Goal: Task Accomplishment & Management: Manage account settings

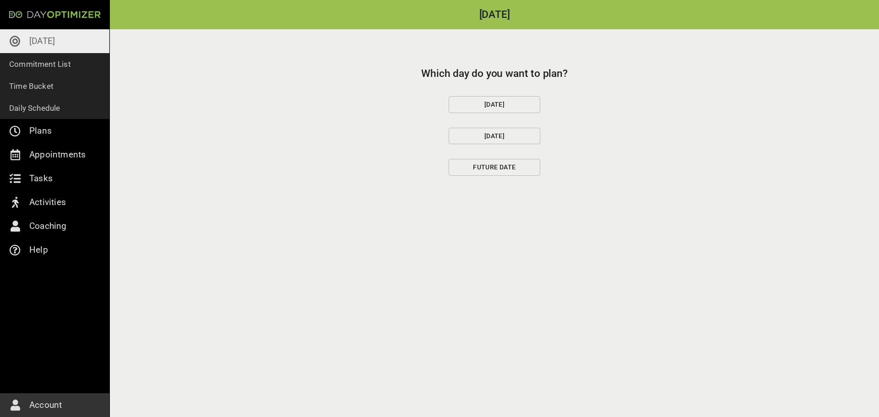
click at [512, 106] on span "[DATE]" at bounding box center [494, 104] width 76 height 11
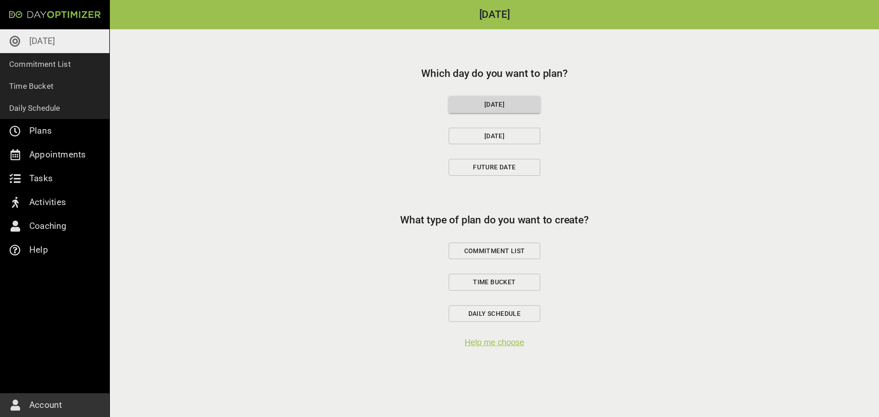
click at [482, 252] on span "Commitment List" at bounding box center [494, 250] width 76 height 11
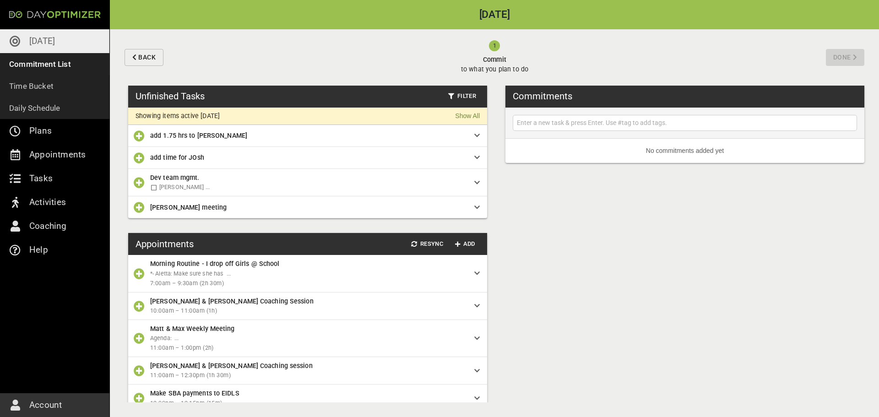
click at [568, 122] on input "text" at bounding box center [685, 122] width 340 height 11
type input "schedule call with New Upwork client"
type input "Schedule second call with [PERSON_NAME]"
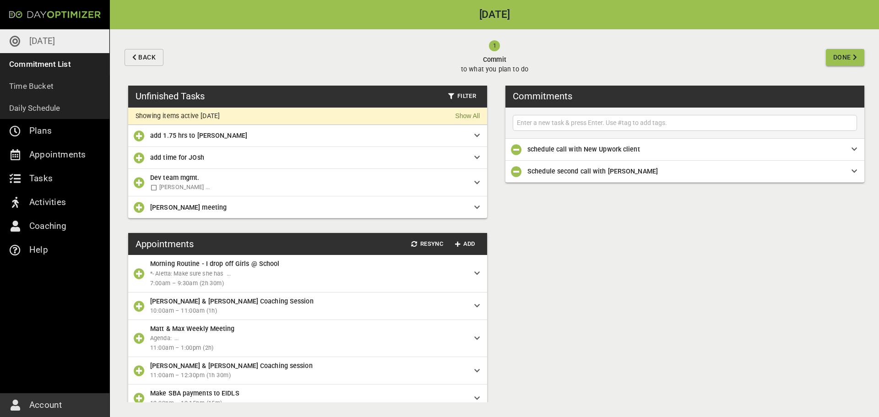
click at [136, 185] on icon "button" at bounding box center [139, 182] width 11 height 11
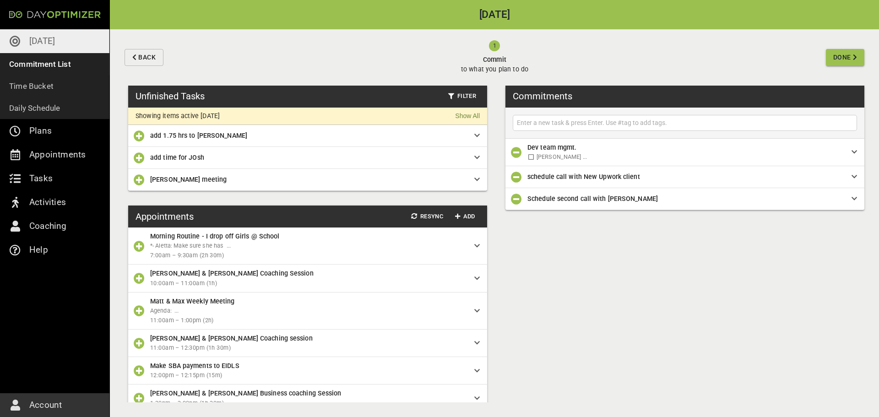
click at [473, 159] on div "add time for JOsh" at bounding box center [312, 157] width 324 height 10
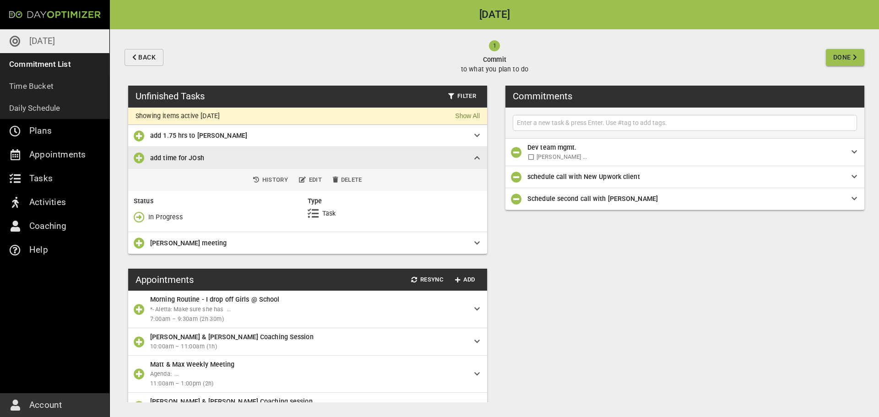
click at [139, 218] on icon "button" at bounding box center [139, 216] width 11 height 11
click at [145, 255] on span "Done" at bounding box center [158, 255] width 49 height 11
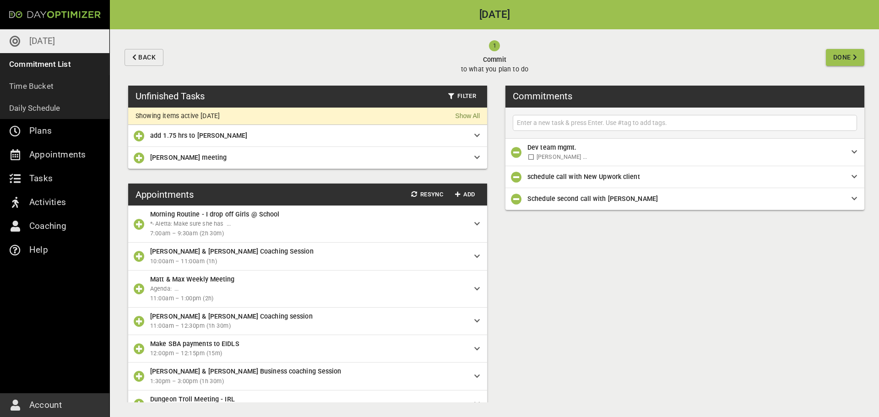
click at [477, 134] on icon at bounding box center [476, 135] width 5 height 6
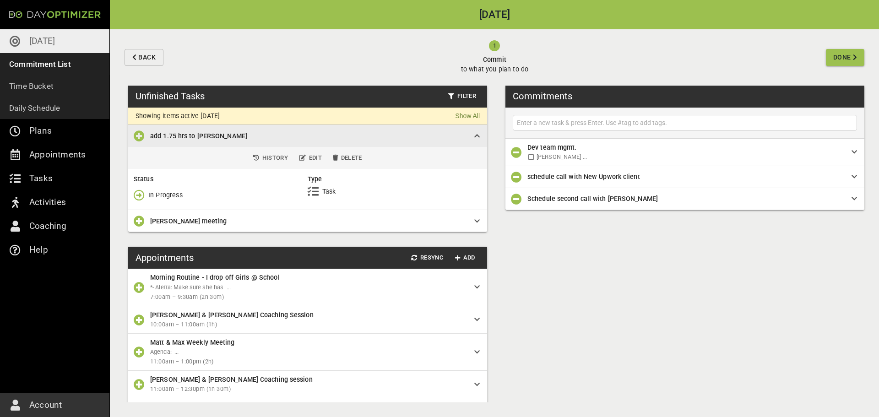
click at [142, 197] on icon "button" at bounding box center [139, 195] width 11 height 11
click at [145, 232] on span "Done" at bounding box center [158, 233] width 49 height 11
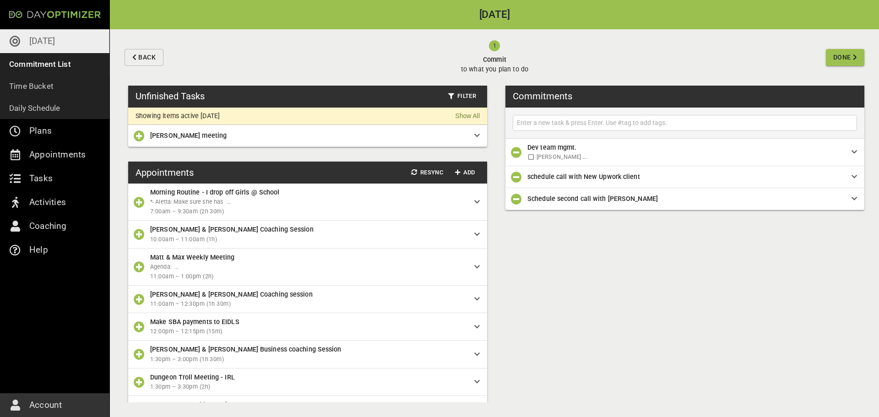
click at [477, 134] on icon at bounding box center [476, 135] width 5 height 6
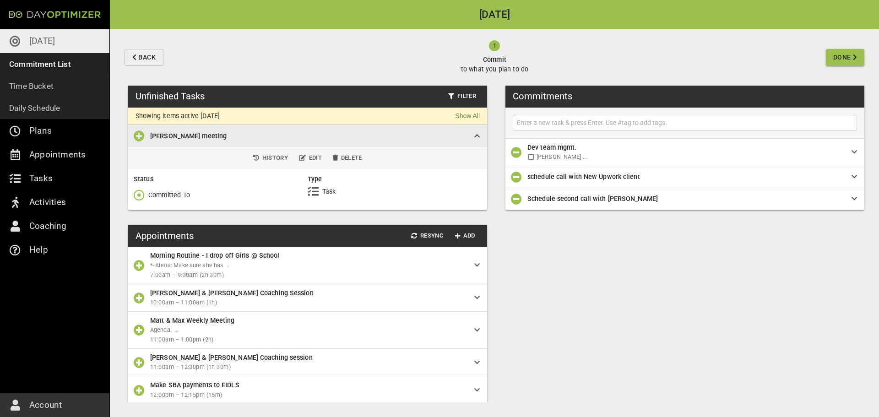
click at [140, 195] on icon "button" at bounding box center [139, 195] width 11 height 11
click at [142, 231] on icon "button" at bounding box center [139, 233] width 11 height 11
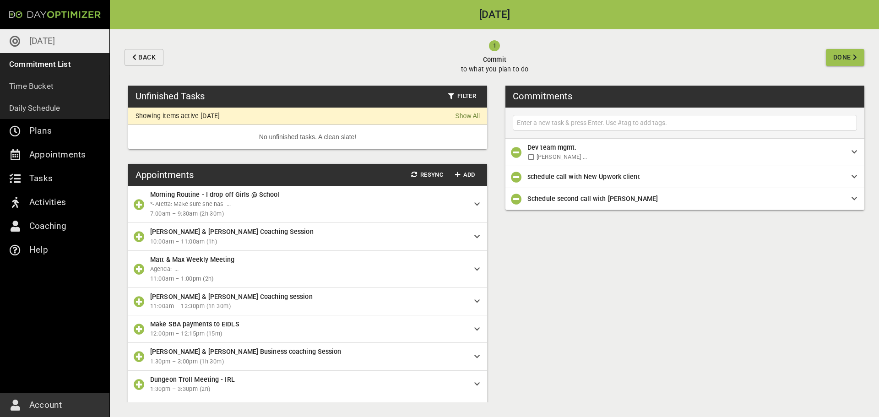
click at [141, 239] on icon "button" at bounding box center [139, 236] width 11 height 11
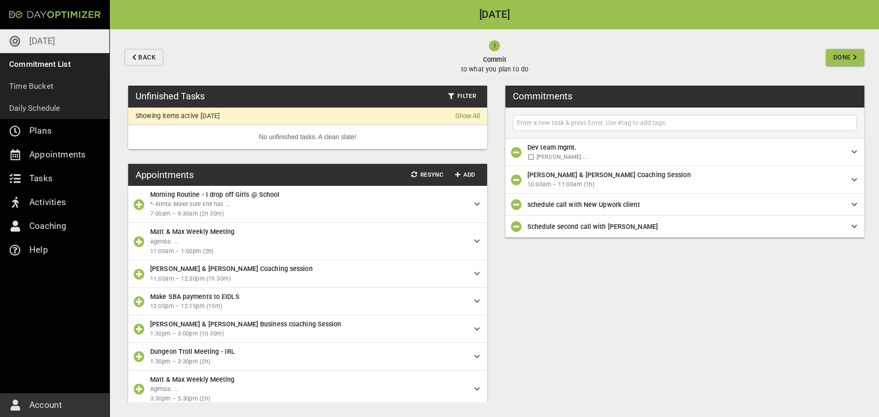
click at [137, 207] on icon "button" at bounding box center [139, 204] width 11 height 11
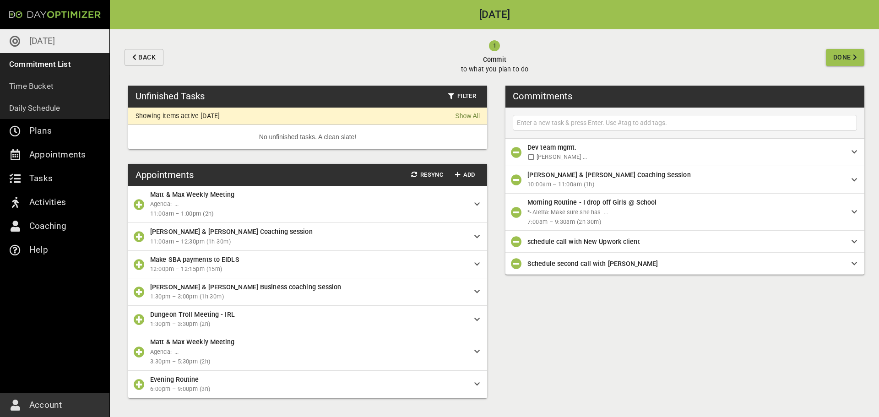
click at [136, 320] on icon "button" at bounding box center [139, 319] width 11 height 11
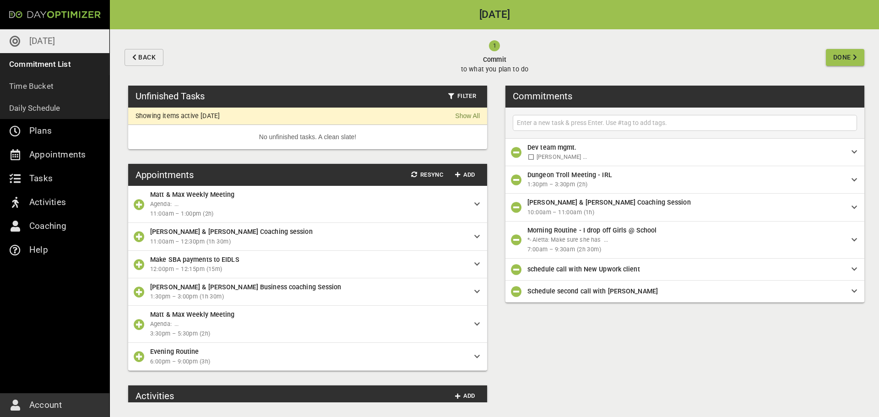
click at [574, 122] on input "text" at bounding box center [685, 122] width 340 height 11
type input "[PERSON_NAME] payments"
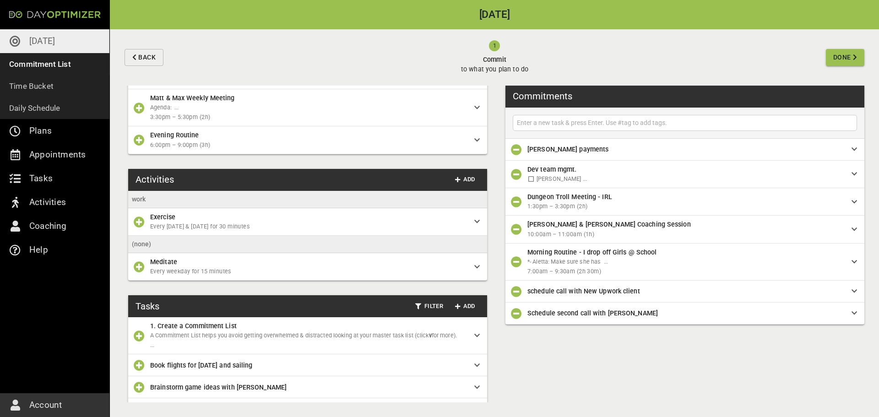
scroll to position [215, 0]
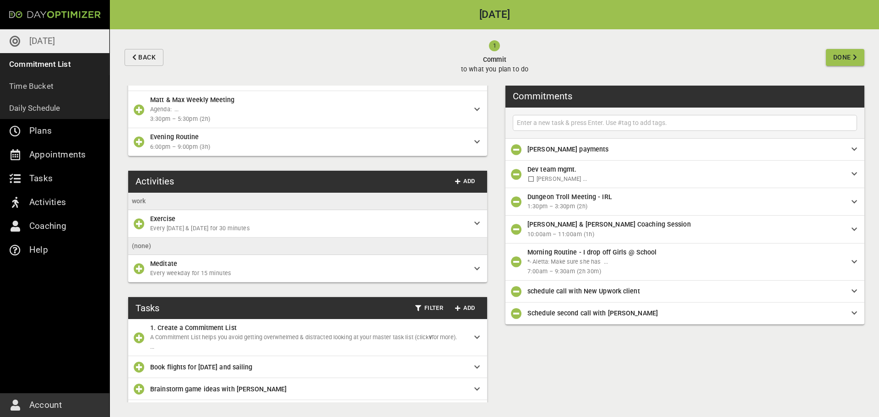
click at [599, 120] on input "text" at bounding box center [685, 122] width 340 height 11
type input "Talk to [PERSON_NAME]"
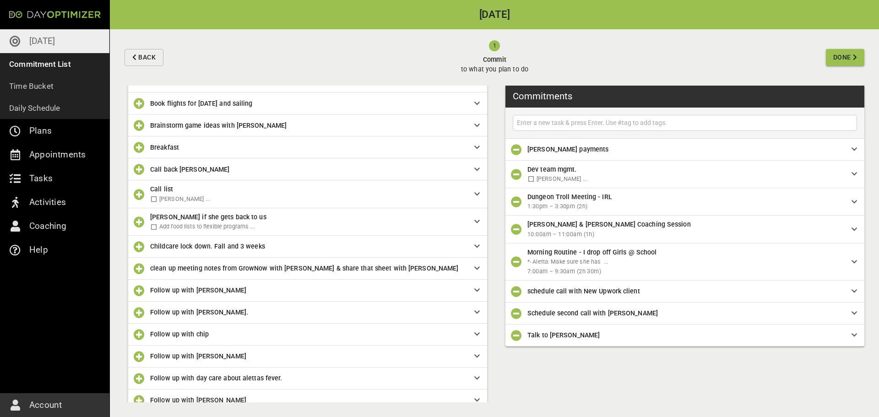
scroll to position [474, 0]
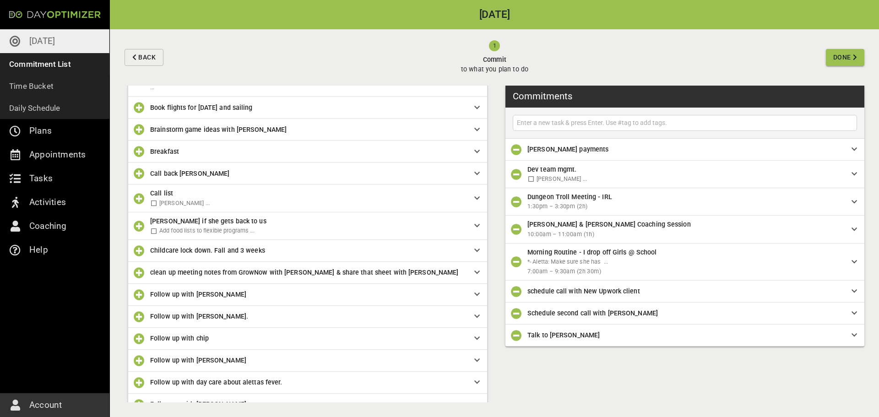
click at [830, 59] on button "Done" at bounding box center [845, 57] width 38 height 17
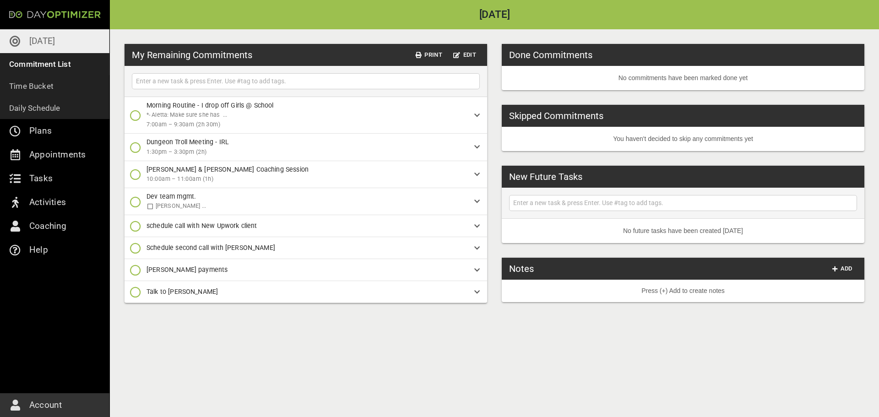
click at [330, 81] on input "text" at bounding box center [305, 81] width 343 height 11
type input "P"
type input "FINANCE Updates"
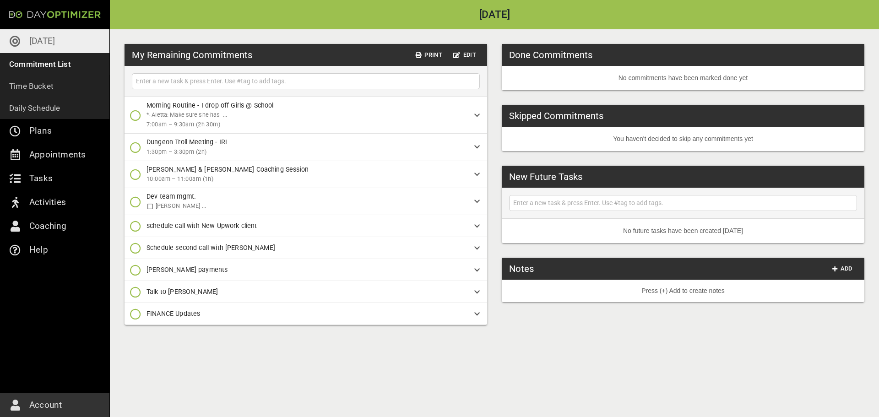
click at [176, 314] on span "FINANCE Updates" at bounding box center [173, 313] width 54 height 7
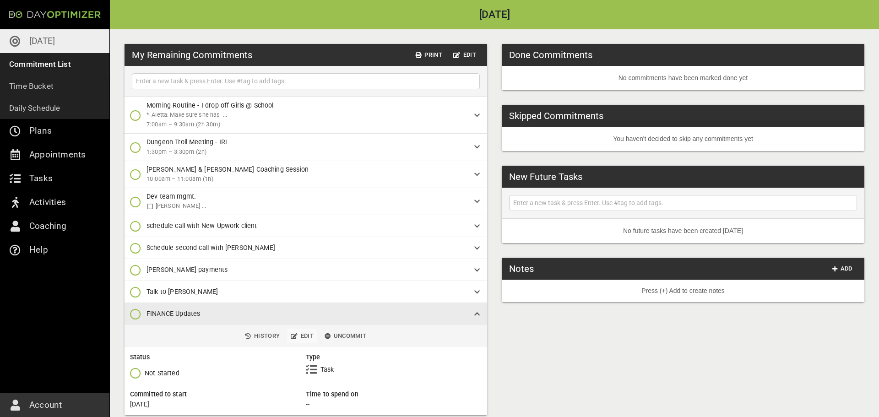
click at [303, 337] on span "Edit" at bounding box center [302, 336] width 23 height 11
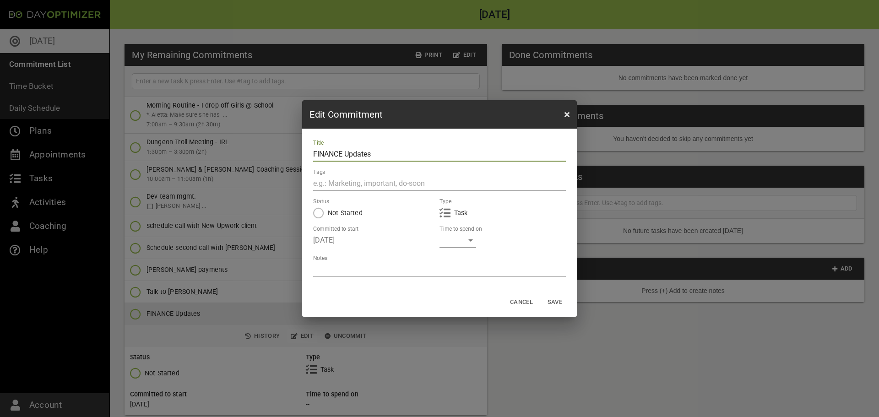
click at [341, 265] on textarea at bounding box center [439, 269] width 253 height 9
type textarea "["
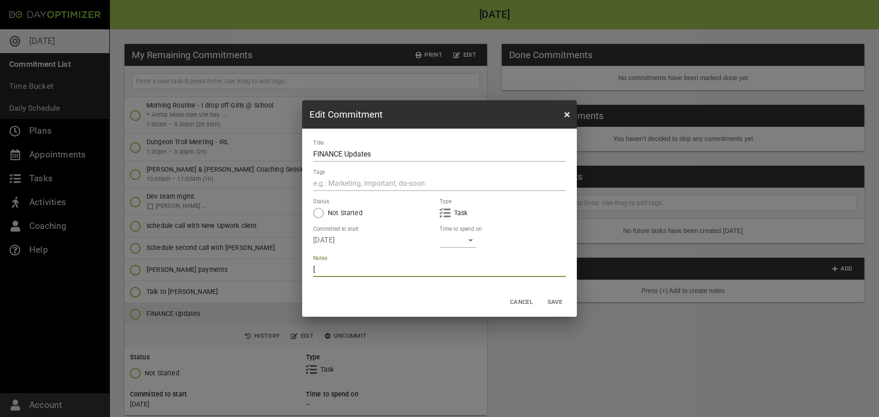
type textarea "[ ]"
type textarea "[ ] P"
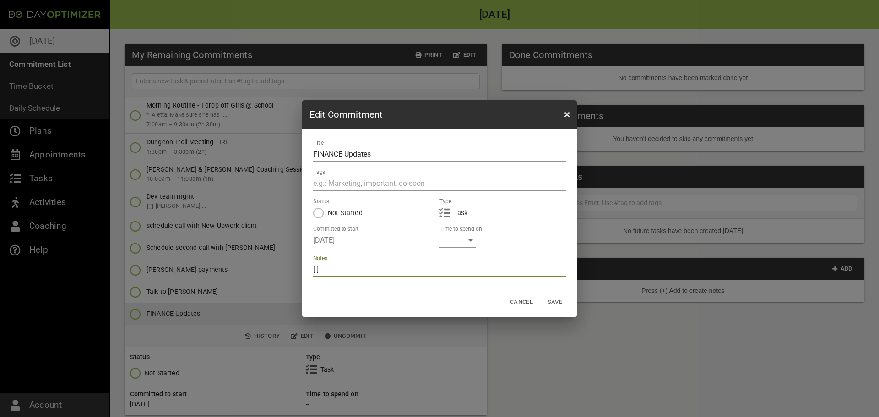
type textarea "[ ] P"
type textarea "[ ] Pe"
type textarea "[ ] Per"
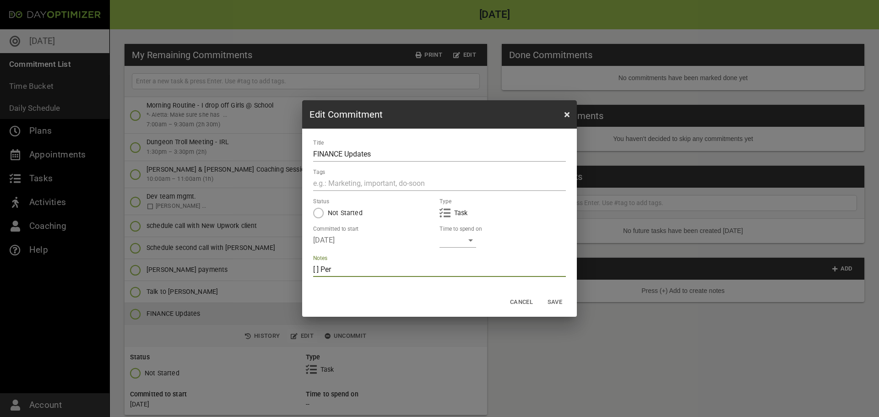
type textarea "[ ] Pers"
type textarea "[ ] Perso"
type textarea "[ ] Person"
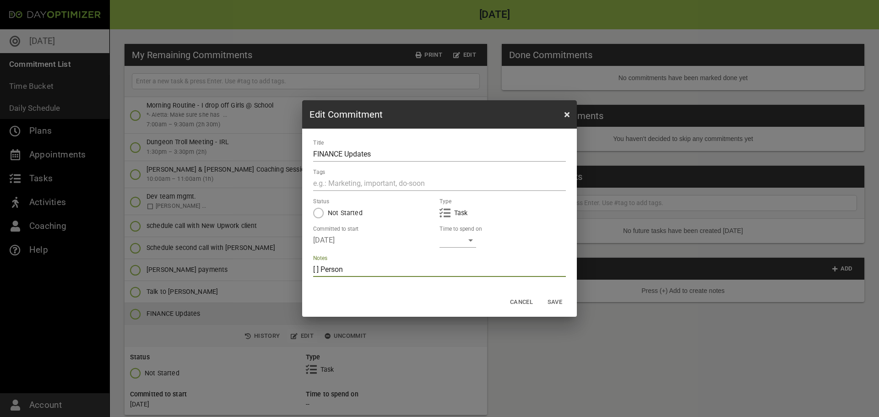
type textarea "[ ] Persona"
type textarea "[ ] Personal"
type textarea "[ ] Personal T"
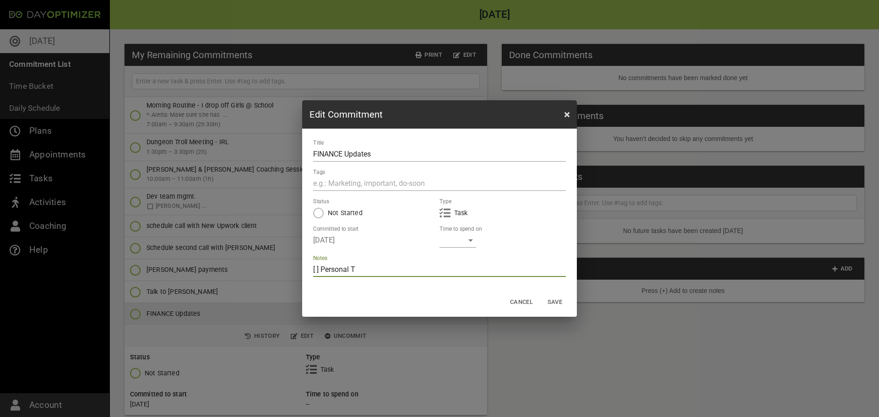
type textarea "[ ] Personal Ta"
type textarea "[ ] Personal Tax"
type textarea "[ ] Personal Taxe"
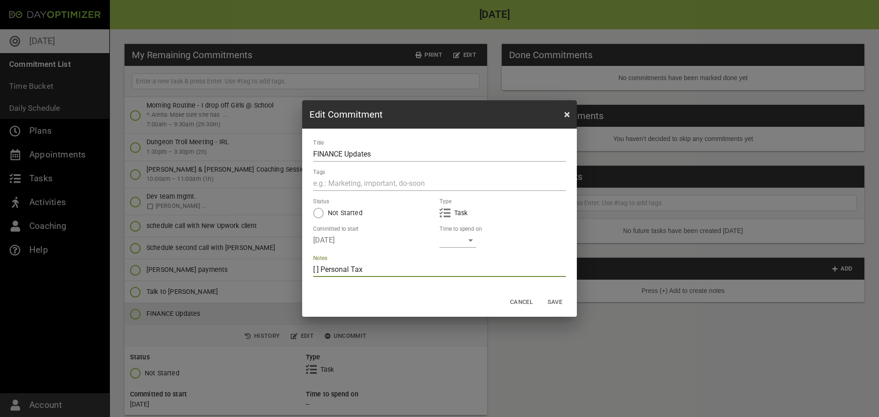
type textarea "[ ] Personal Taxe"
type textarea "[ ] Personal Taxes"
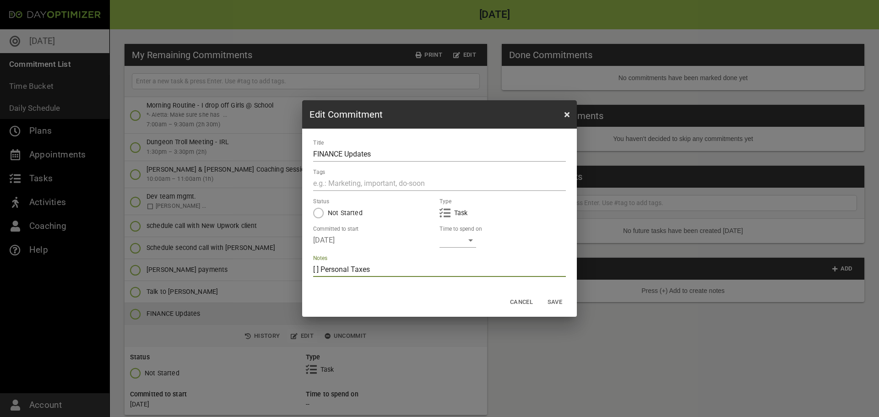
type textarea "[ ] Personal Taxes B"
type textarea "[ ] Personal Taxes Bu"
type textarea "[ ] Personal Taxes Bud"
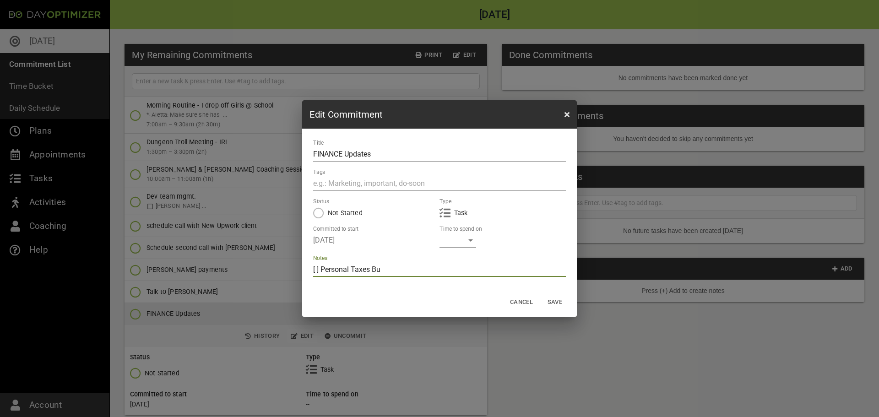
type textarea "[ ] Personal Taxes Bud"
type textarea "[ ] Personal Taxes Budg"
type textarea "[ ] Personal Taxes Budge"
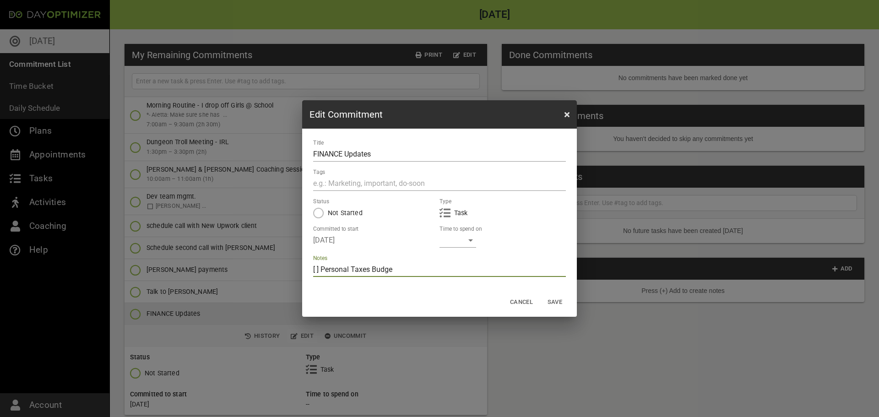
type textarea "[ ] Personal Taxes Budget"
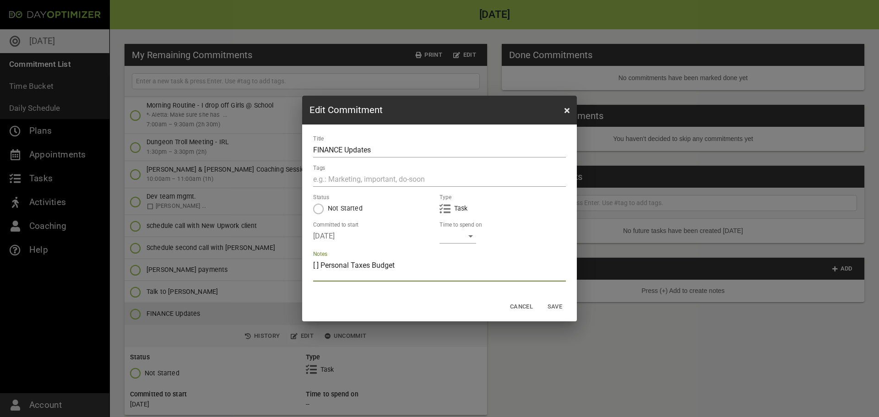
type textarea "[ ] Personal Taxes Budget ["
type textarea "[ ] Personal Taxes Budget [ ]"
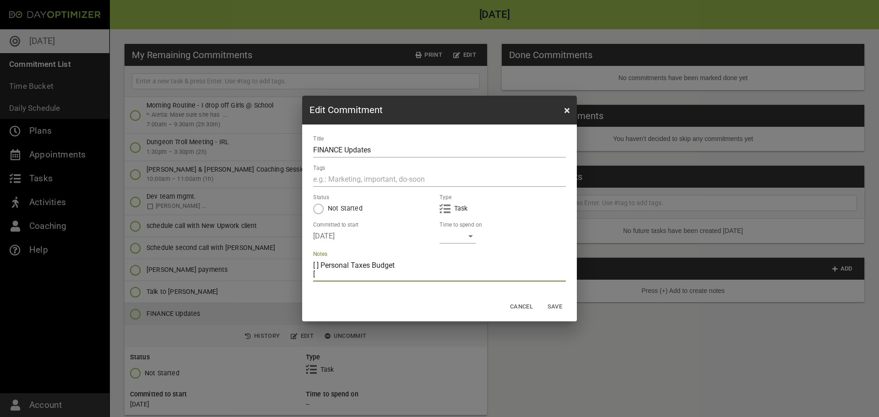
type textarea "[ ] Personal Taxes Budget [ ]"
type textarea "[ ] Personal Taxes Budget [ ] B"
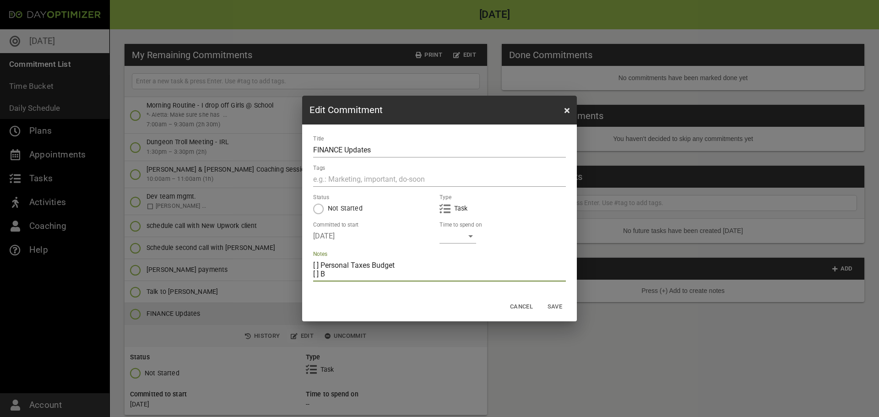
type textarea "[ ] Personal Taxes Budget [ ] Ba"
type textarea "[ ] Personal Taxes Budget [ ] Bar"
type textarea "[ ] Personal Taxes Budget [ ] Barn"
type textarea "[ ] Personal Taxes Budget [ ] Barnc"
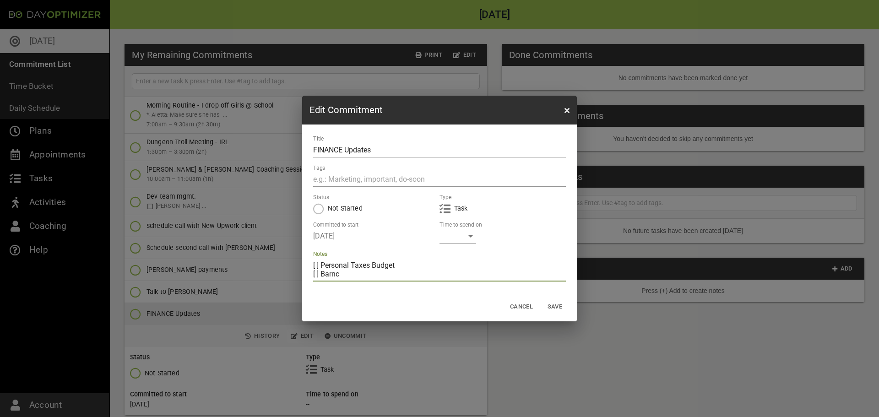
type textarea "[ ] Personal Taxes Budget [ ] Barnco"
type textarea "[ ] Personal Taxes Budget [ ]"
type textarea "[ ] Personal Taxes Budget [ ] BARNCO"
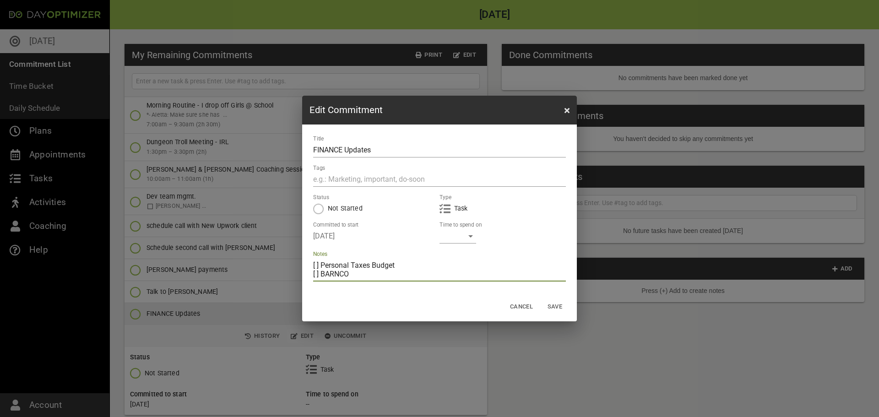
type textarea "[ ] Personal Taxes Budget [ ] BARNCO /"
type textarea "[ ] Personal Taxes Budget [ ] BARNCO / A"
type textarea "[ ] Personal Taxes Budget [ ] BARNCO / AA"
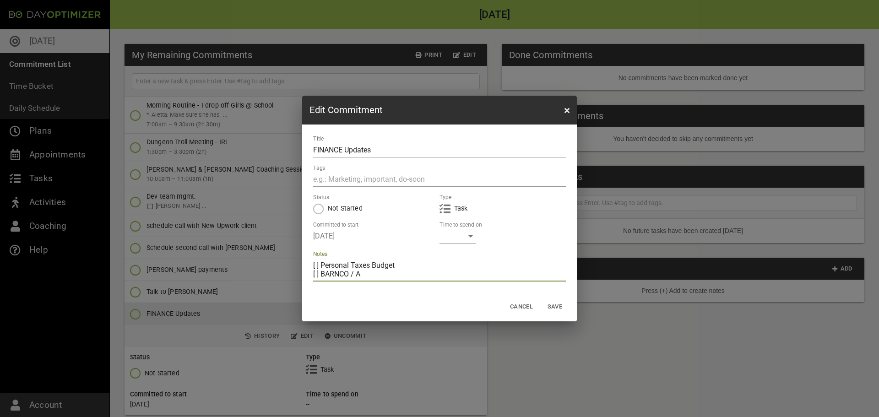
type textarea "[ ] Personal Taxes Budget [ ] BARNCO / AA"
type textarea "[ ] Personal Taxes Budget [ ] BARNCO / AA b"
type textarea "[ ] Personal Taxes Budget [ ] BARNCO / AA bu"
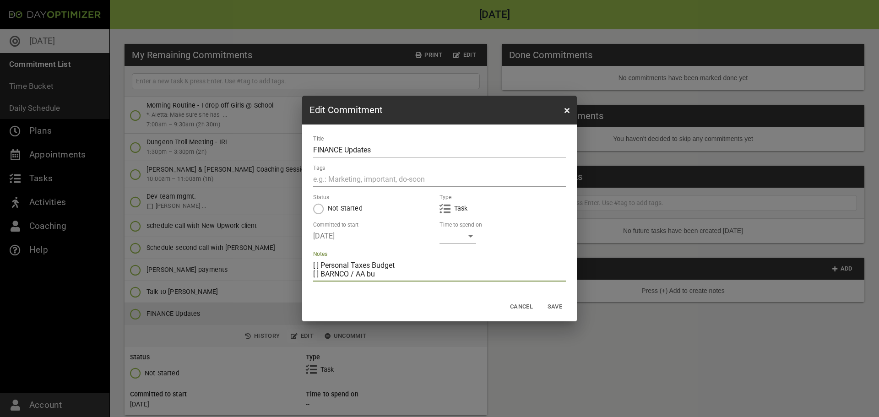
type textarea "[ ] Personal Taxes Budget [ ] BARNCO / AA bur"
type textarea "[ ] Personal Taxes Budget [ ] BARNCO / AA burn"
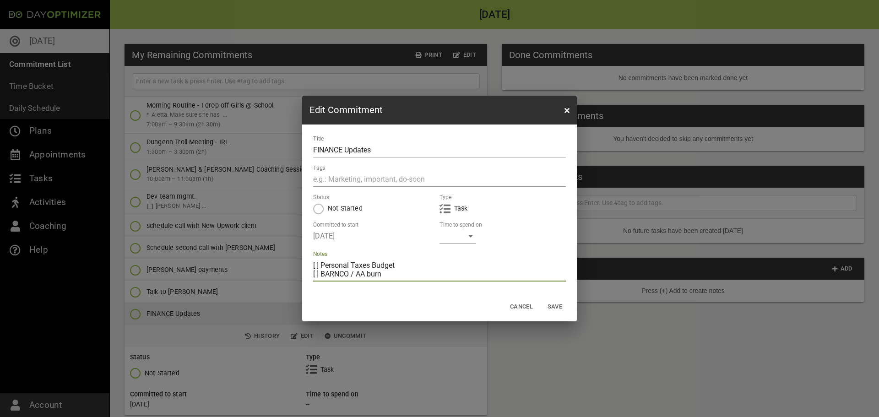
type textarea "[ ] Personal Taxes Budget [ ] BARNCO / AA burn"
type textarea "[ ] Personal Taxes Budget [ ] BARNCO / AA burn b"
type textarea "[ ] Personal Taxes Budget [ ] BARNCO / AA burn bu"
type textarea "[ ] Personal Taxes Budget [ ] BARNCO / AA burn bud"
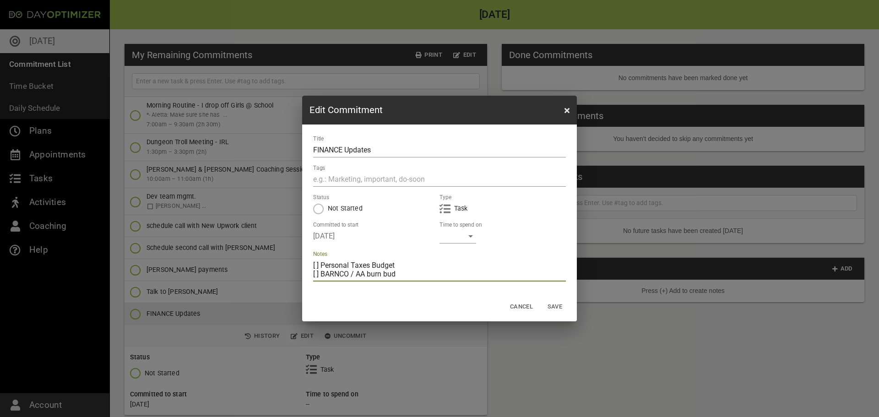
type textarea "[ ] Personal Taxes Budget [ ] BARNCO / AA burn budg"
type textarea "[ ] Personal Taxes Budget [ ] BARNCO / AA burn budge"
type textarea "[ ] Personal Taxes Budget [ ] BARNCO / AA burn budget"
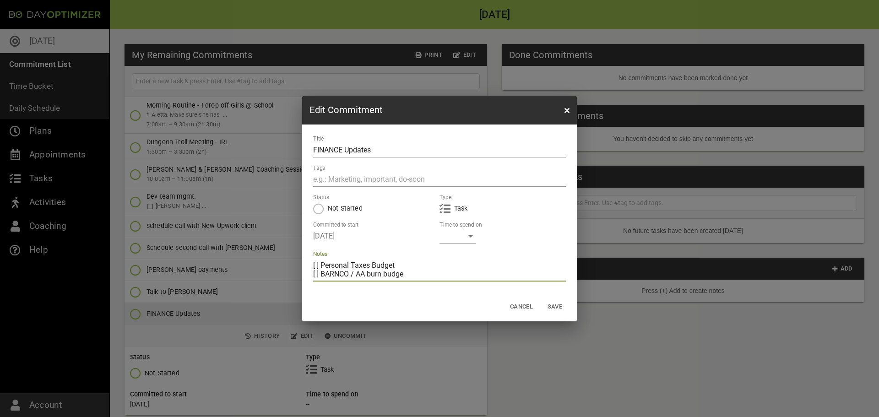
type textarea "[ ] Personal Taxes Budget [ ] BARNCO / AA burn budget"
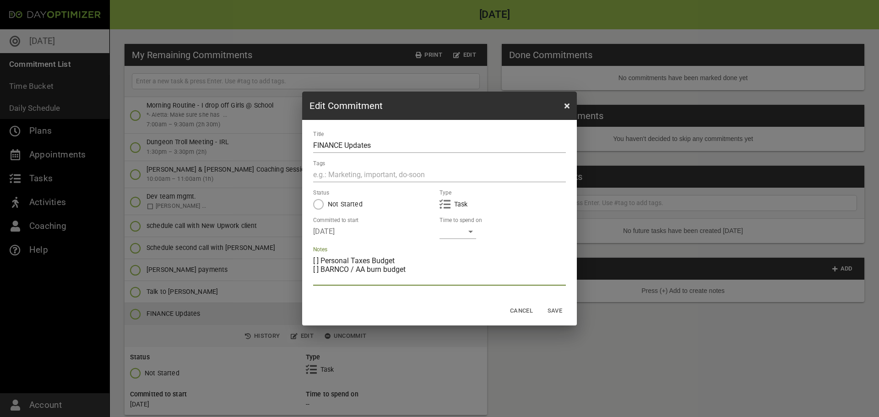
type textarea "[ ] Personal Taxes Budget [ ] BARNCO / AA burn budget {"
type textarea "[ ] Personal Taxes Budget [ ] BARNCO / AA burn budget"
click at [553, 311] on span "Save" at bounding box center [555, 311] width 22 height 11
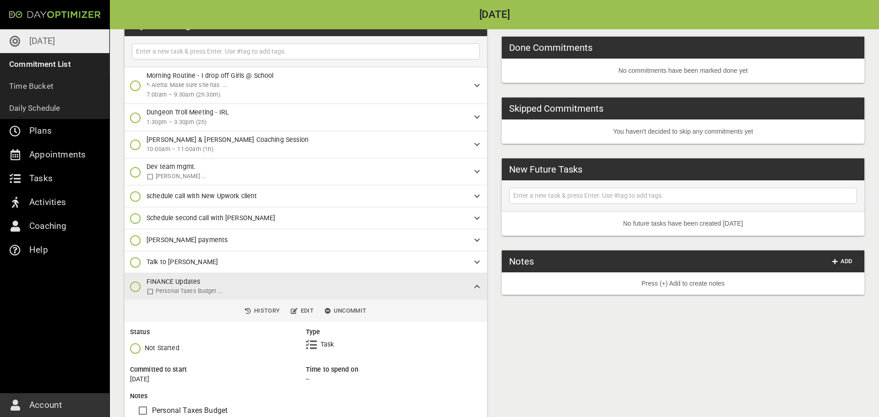
scroll to position [31, 0]
click at [136, 84] on icon "button" at bounding box center [135, 84] width 11 height 11
click at [135, 122] on icon "button" at bounding box center [135, 123] width 11 height 11
